Goal: Information Seeking & Learning: Learn about a topic

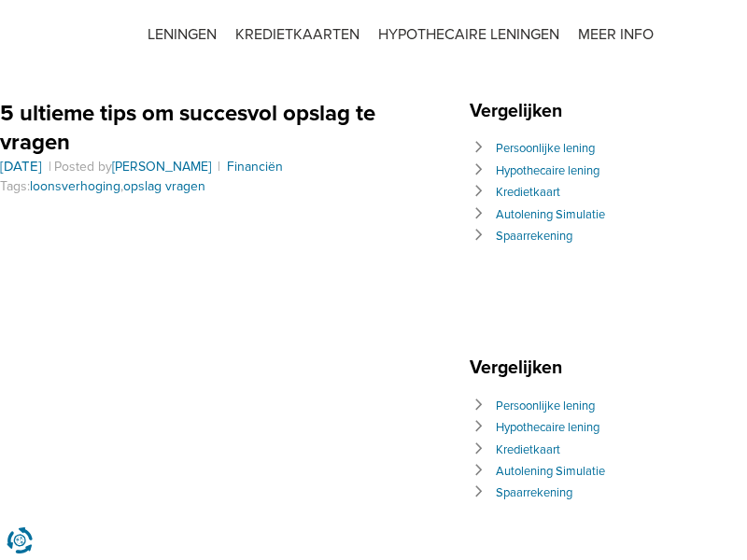
scroll to position [1296, 0]
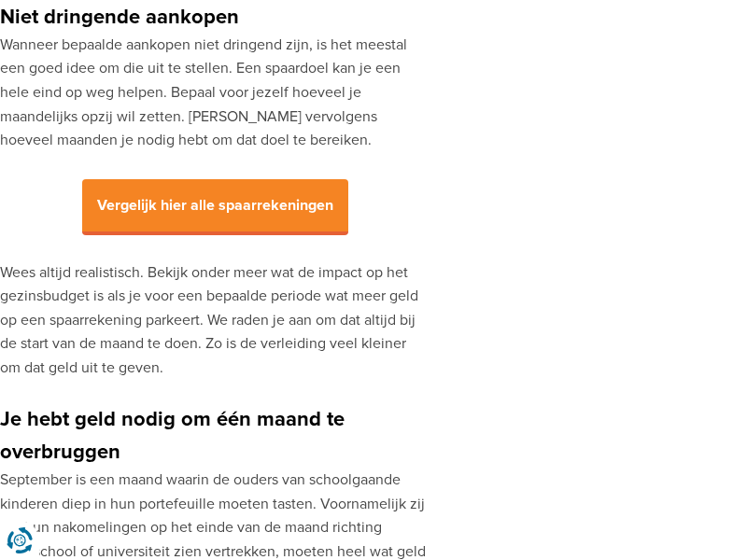
scroll to position [1173, 0]
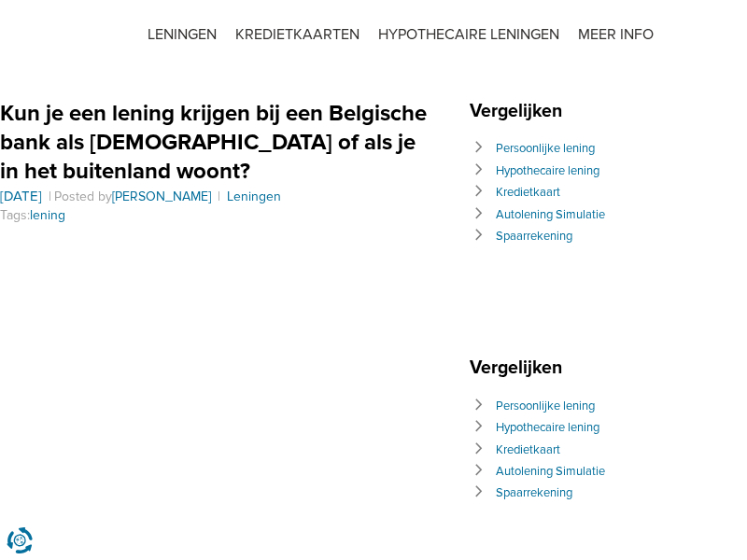
scroll to position [1057, 0]
